Goal: Information Seeking & Learning: Understand process/instructions

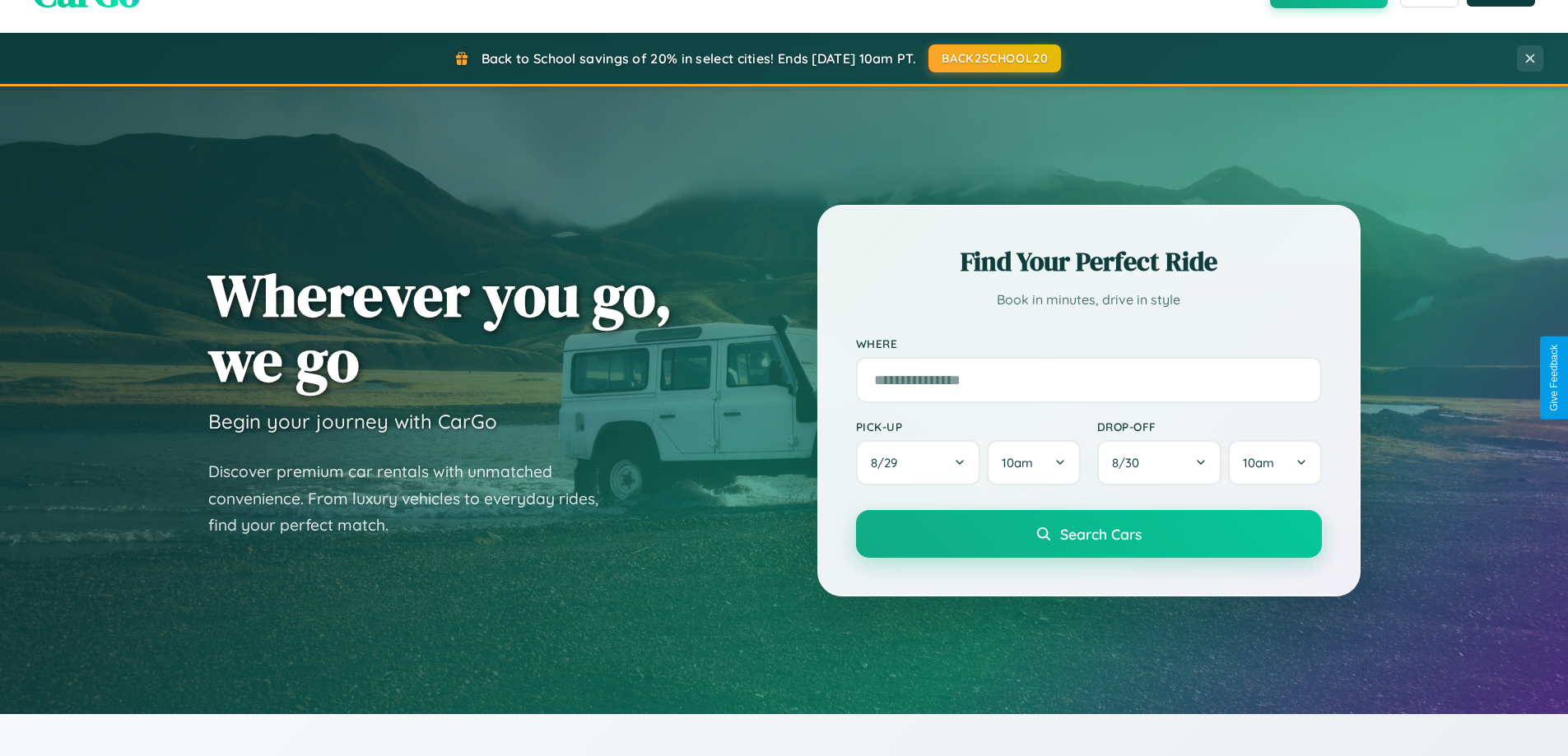
scroll to position [2644, 0]
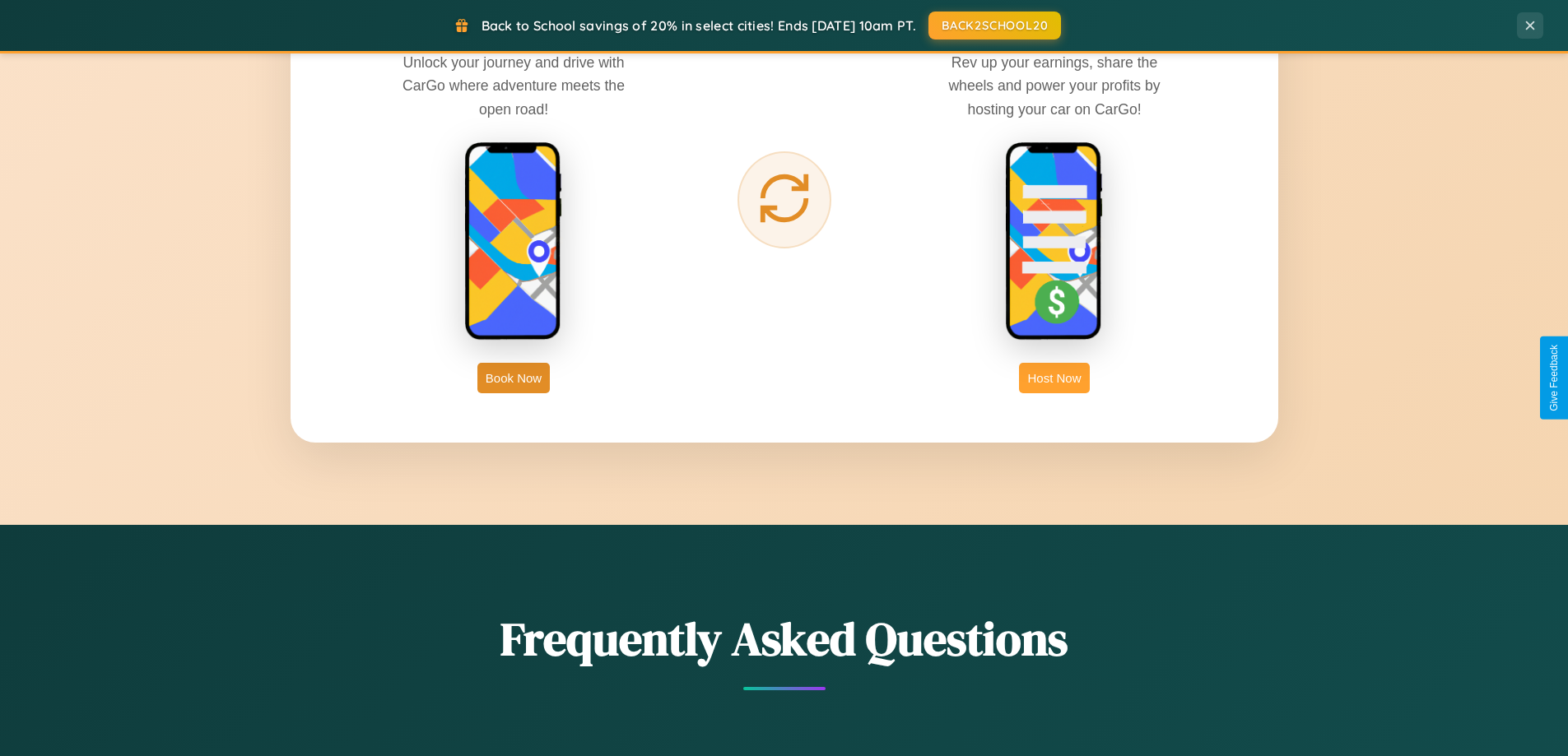
click at [1054, 378] on button "Host Now" at bounding box center [1053, 378] width 70 height 31
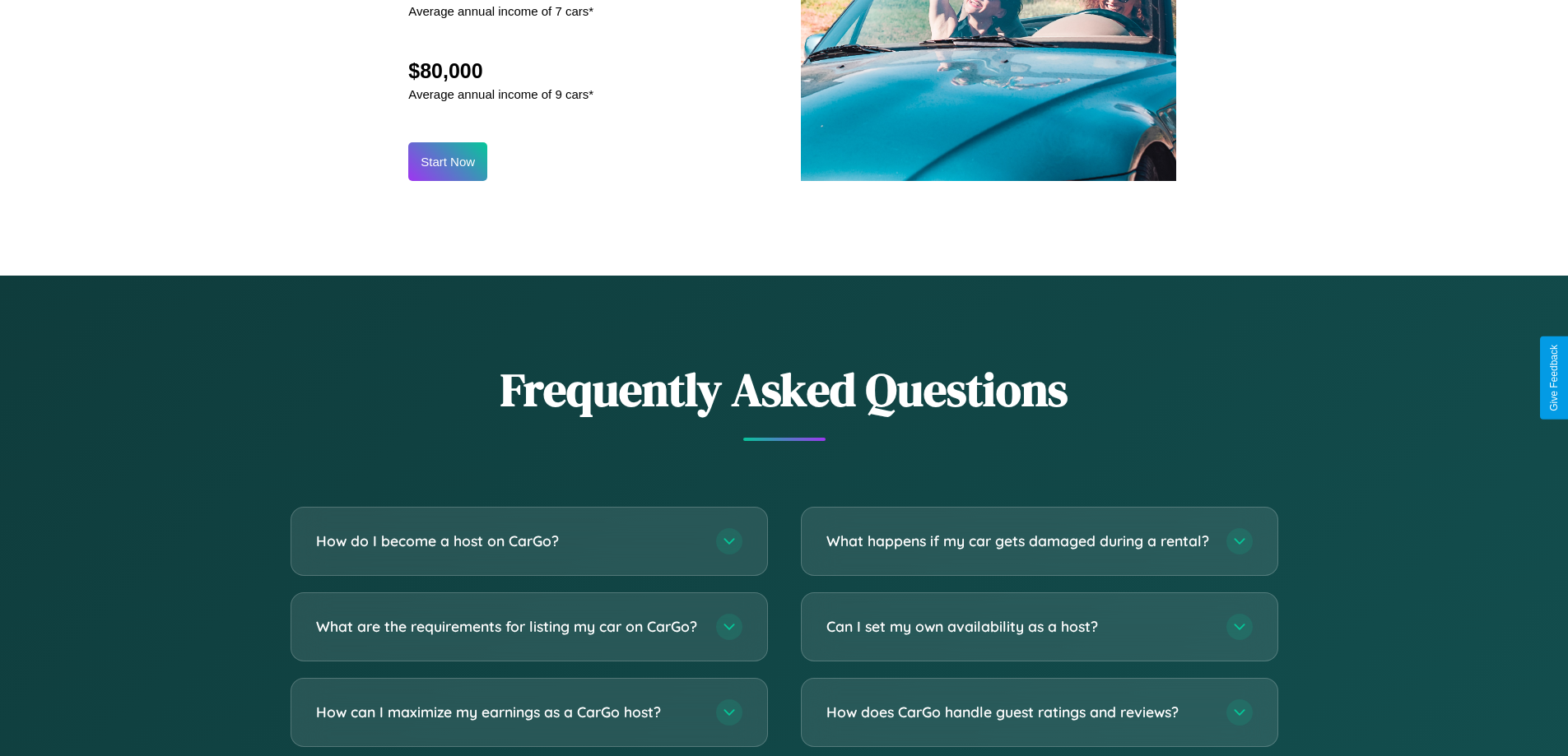
scroll to position [2224, 0]
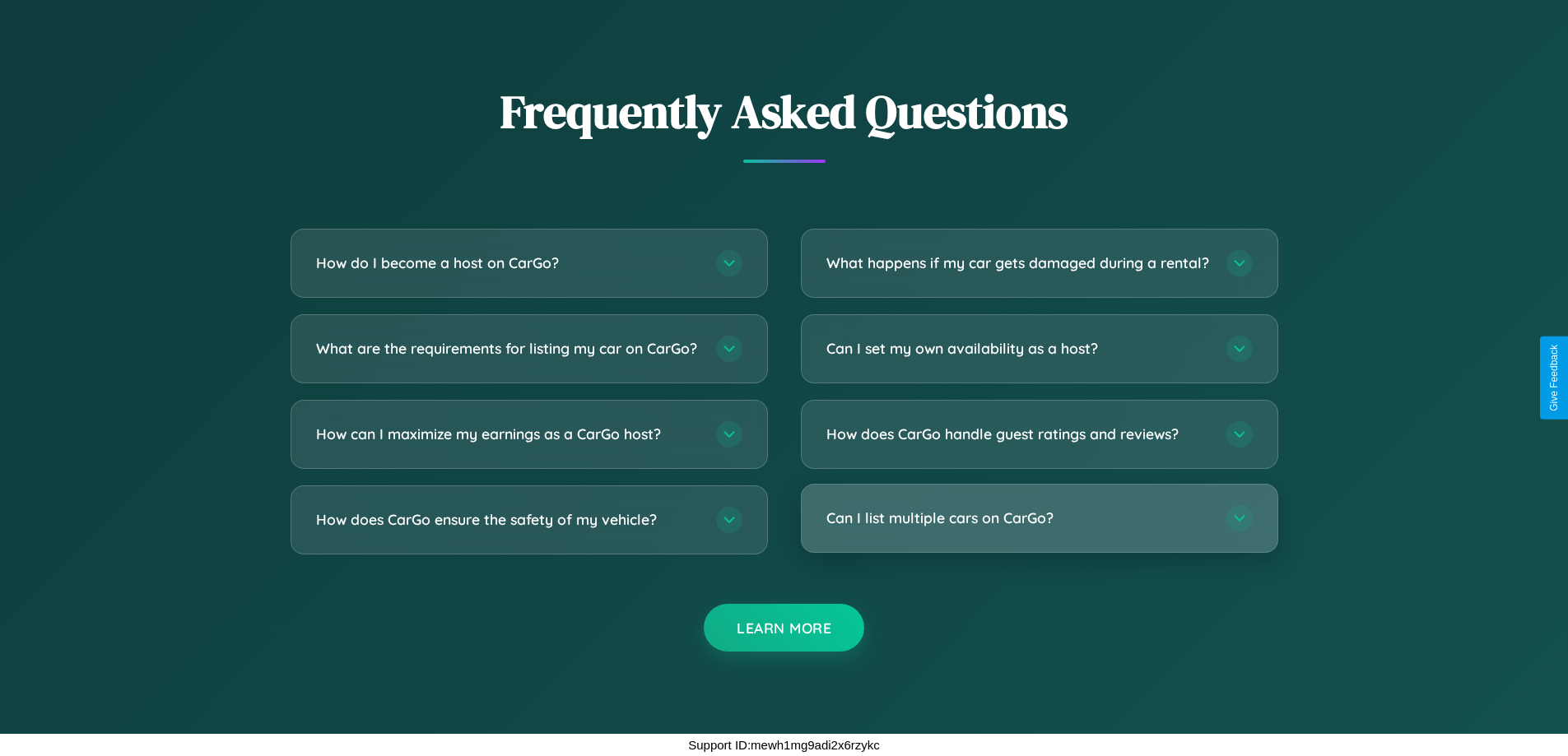
click at [1039, 518] on h3 "Can I list multiple cars on CarGo?" at bounding box center [1018, 518] width 384 height 21
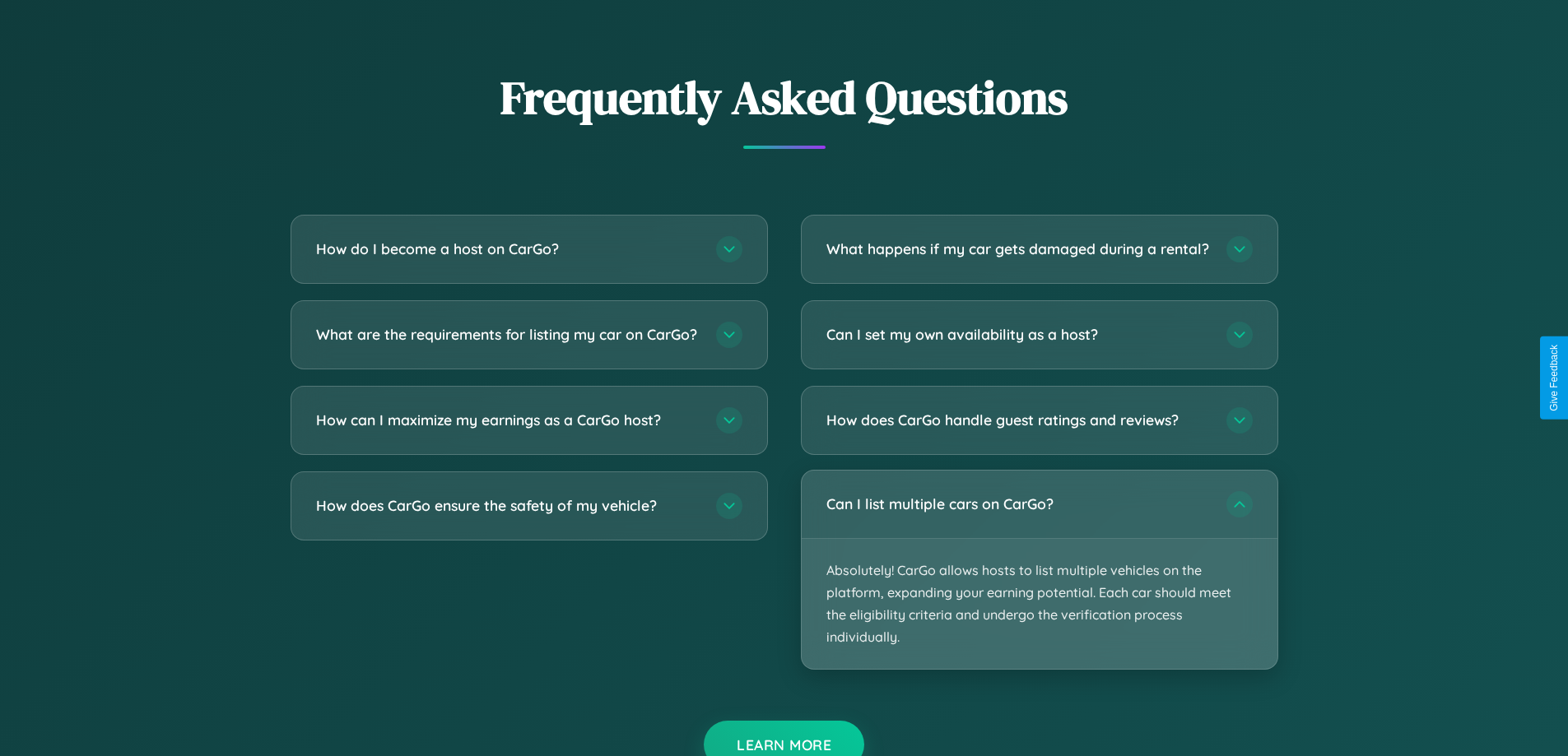
click at [1039, 583] on p "Absolutely! CarGo allows hosts to list multiple vehicles on the platform, expan…" at bounding box center [1040, 604] width 476 height 131
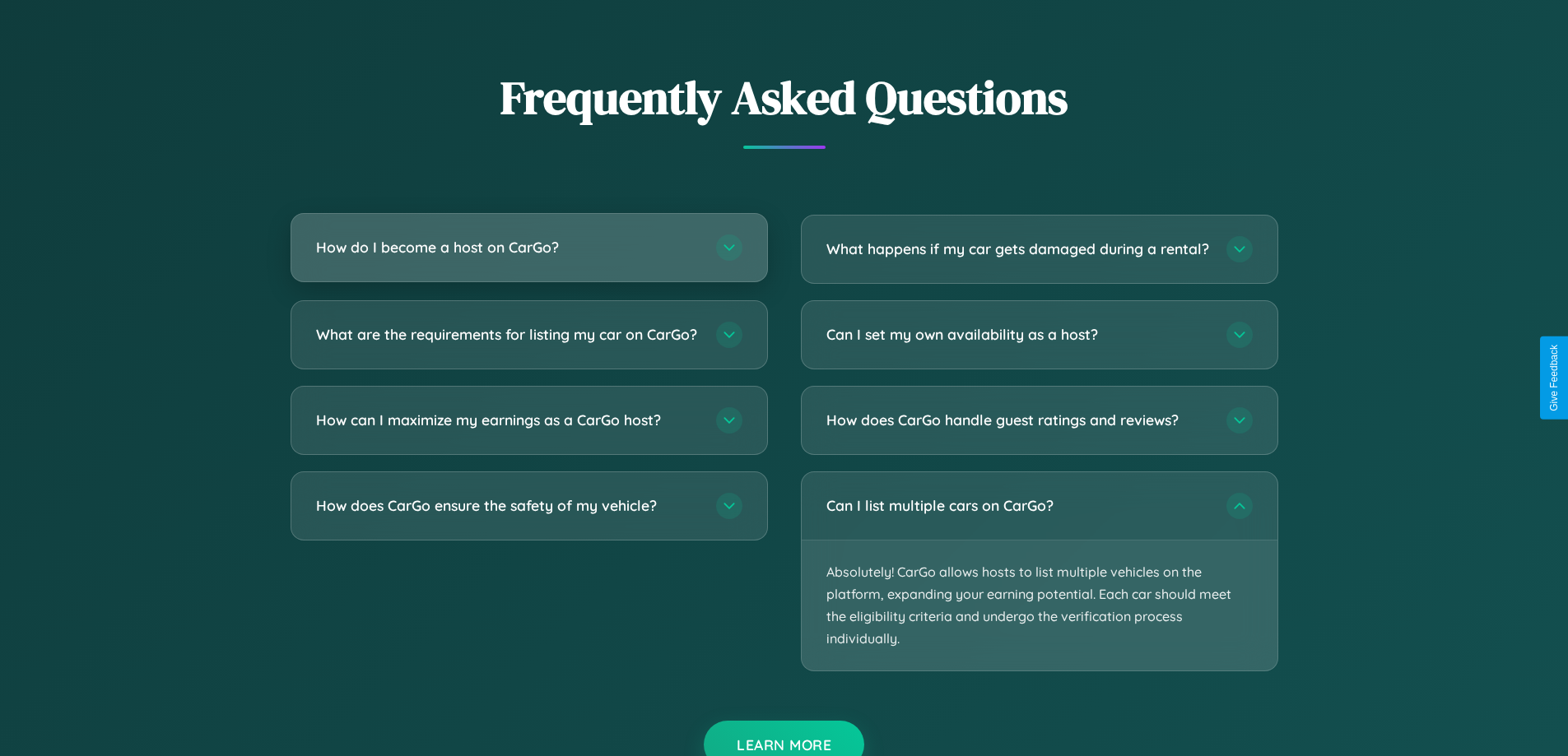
click at [529, 248] on h3 "How do I become a host on CarGo?" at bounding box center [508, 247] width 384 height 21
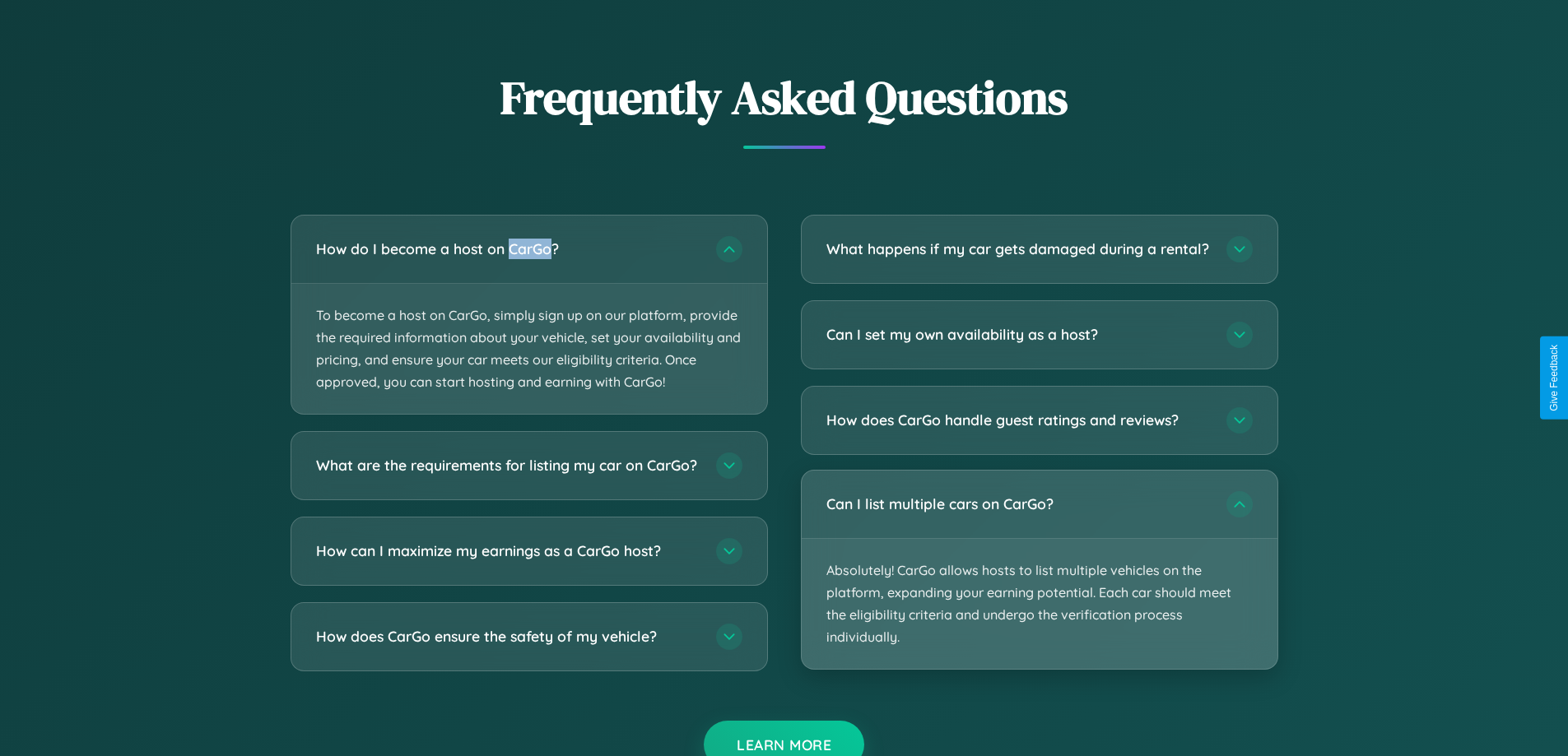
click at [1039, 584] on p "Absolutely! CarGo allows hosts to list multiple vehicles on the platform, expan…" at bounding box center [1040, 604] width 476 height 131
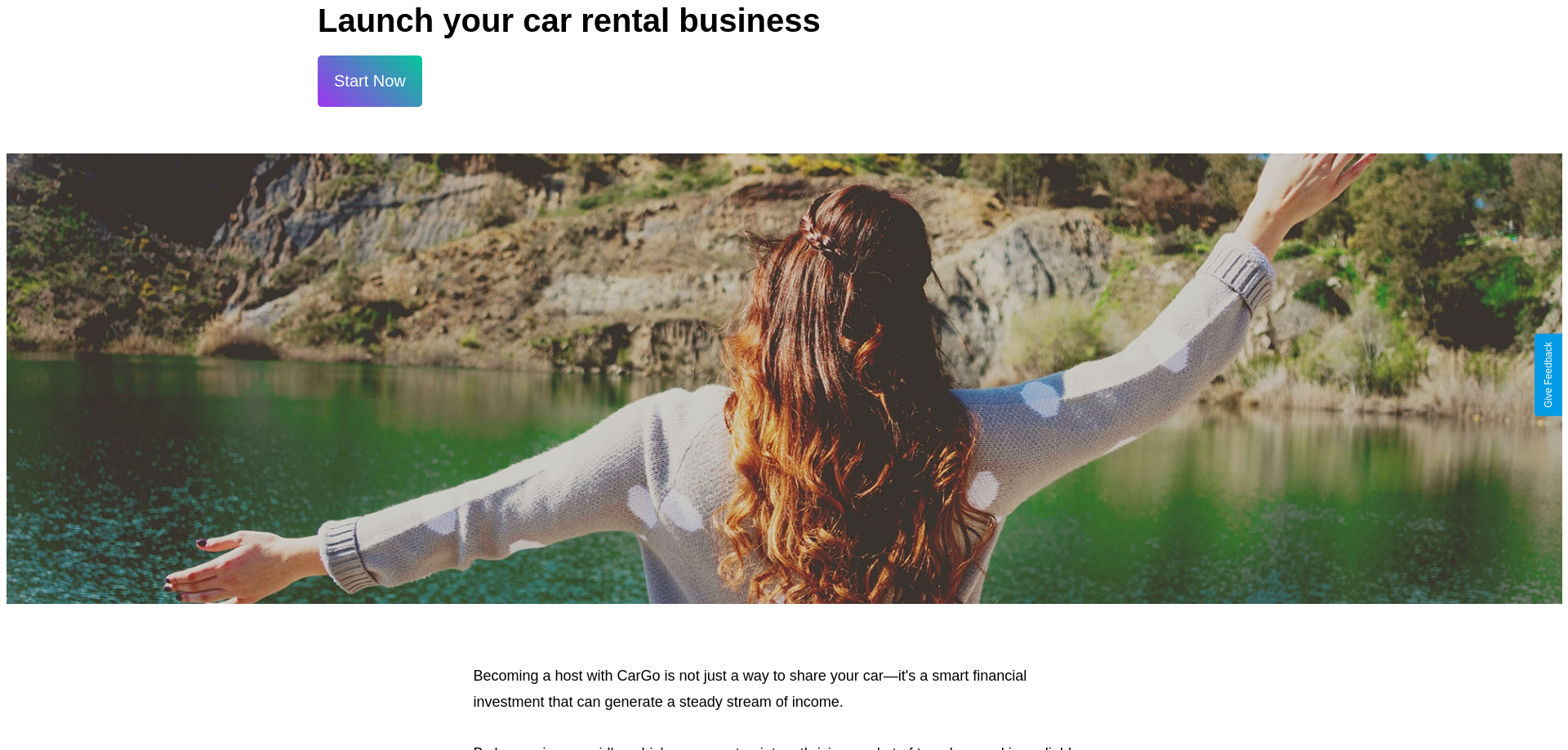
scroll to position [0, 0]
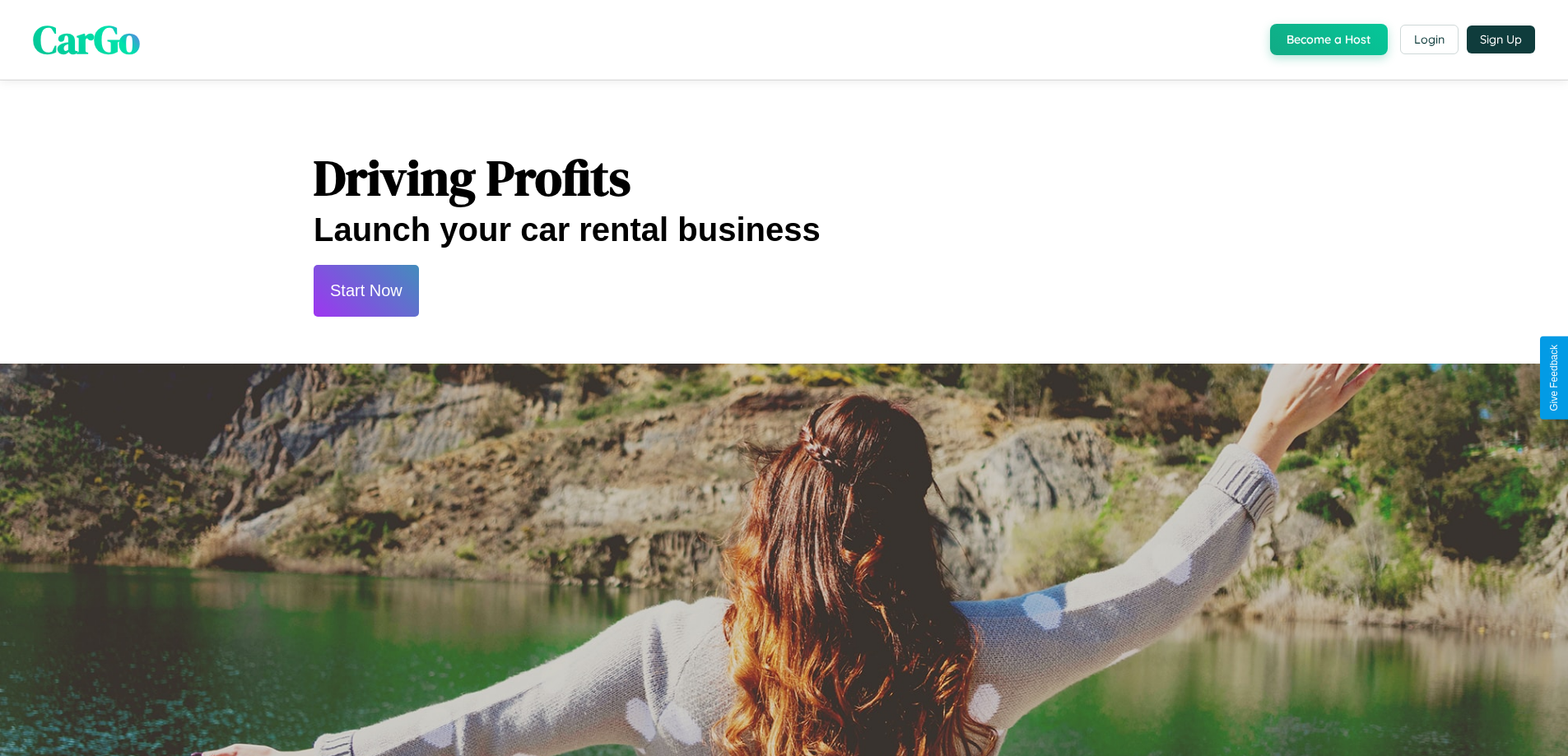
click at [365, 290] on button "Start Now" at bounding box center [366, 291] width 106 height 52
